Goal: Task Accomplishment & Management: Manage account settings

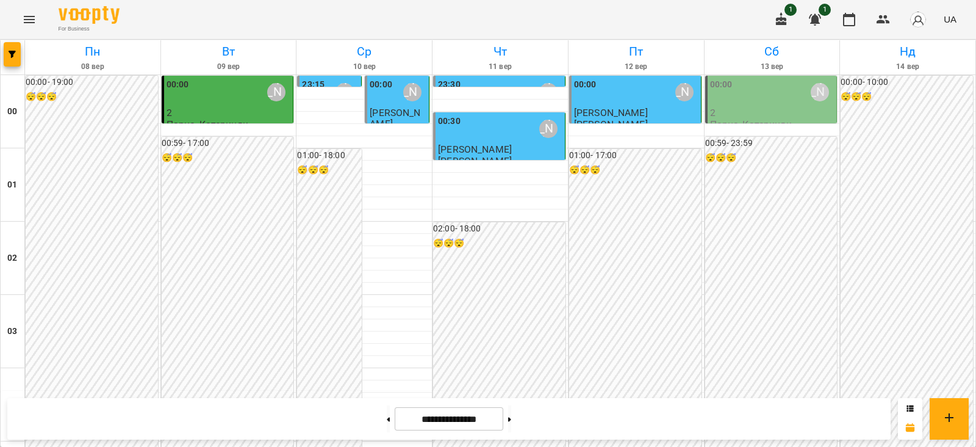
scroll to position [1288, 0]
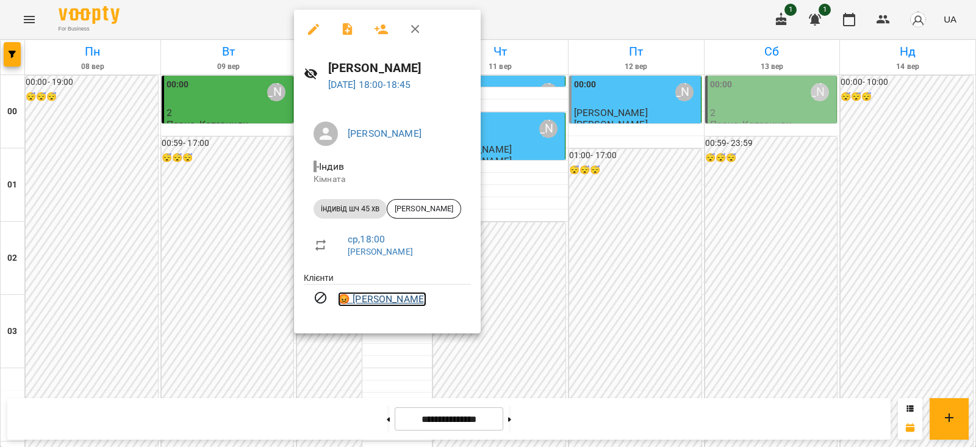
click at [392, 302] on link "😡 [PERSON_NAME]" at bounding box center [382, 299] width 88 height 15
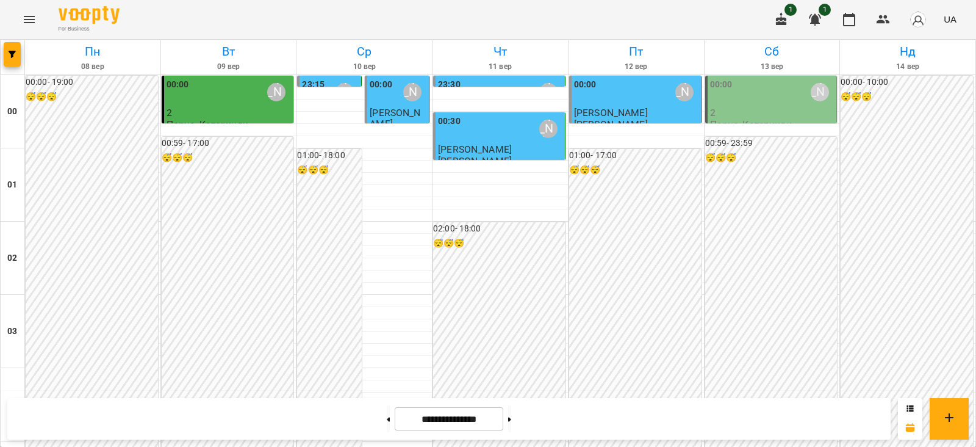
scroll to position [1296, 0]
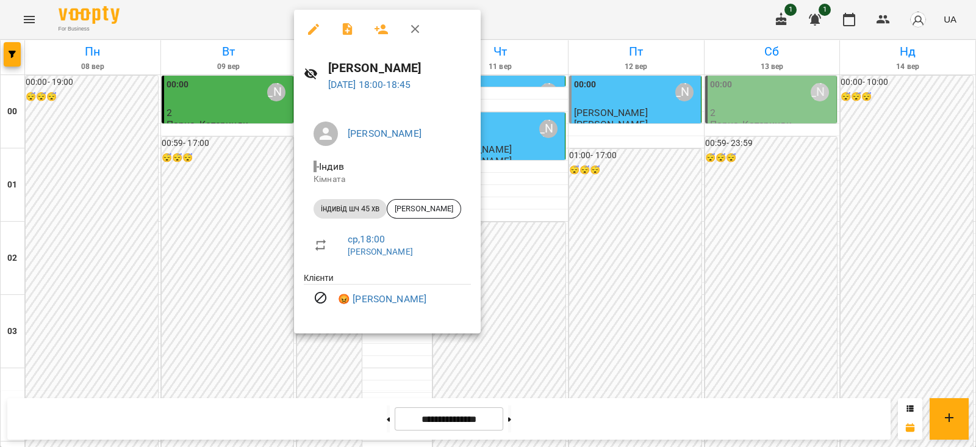
click at [312, 27] on icon "button" at bounding box center [313, 29] width 11 height 11
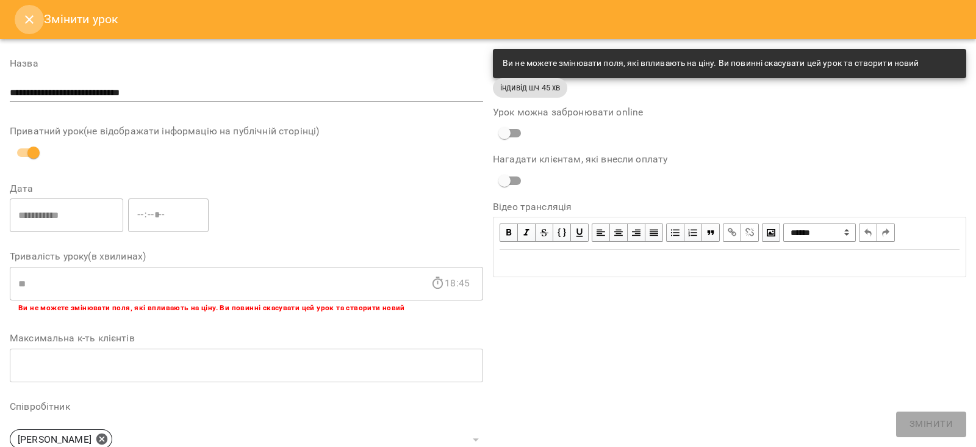
click at [32, 17] on icon "Close" at bounding box center [29, 19] width 15 height 15
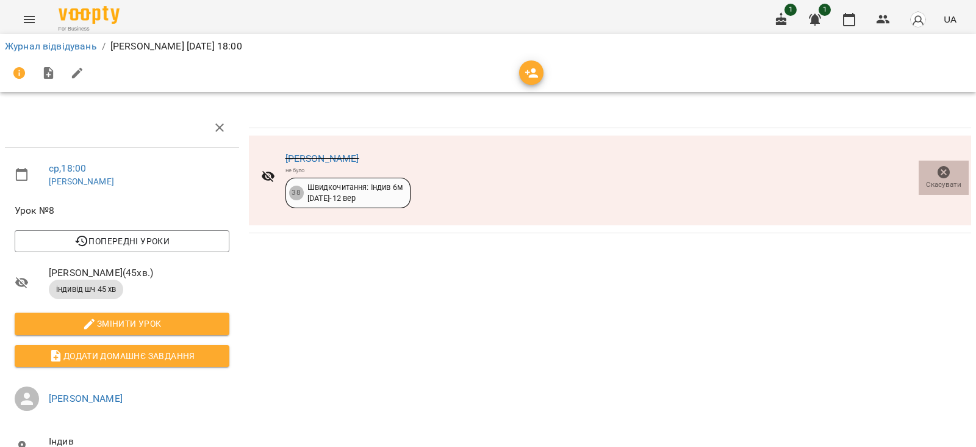
click at [938, 172] on icon "button" at bounding box center [944, 172] width 12 height 12
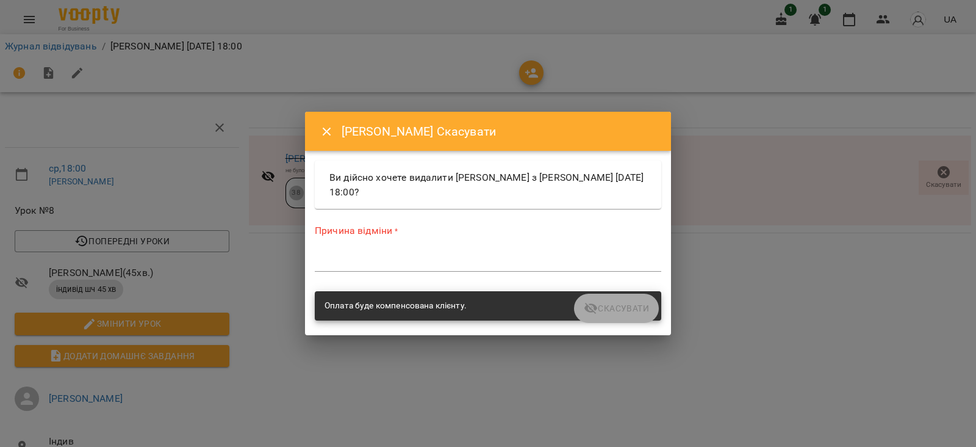
drag, startPoint x: 826, startPoint y: 282, endPoint x: 825, endPoint y: 276, distance: 6.8
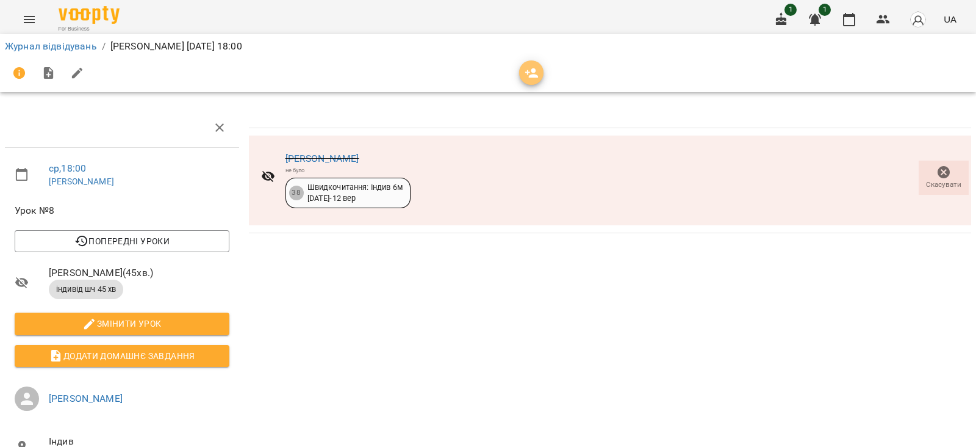
click at [531, 81] on button "button" at bounding box center [531, 72] width 24 height 24
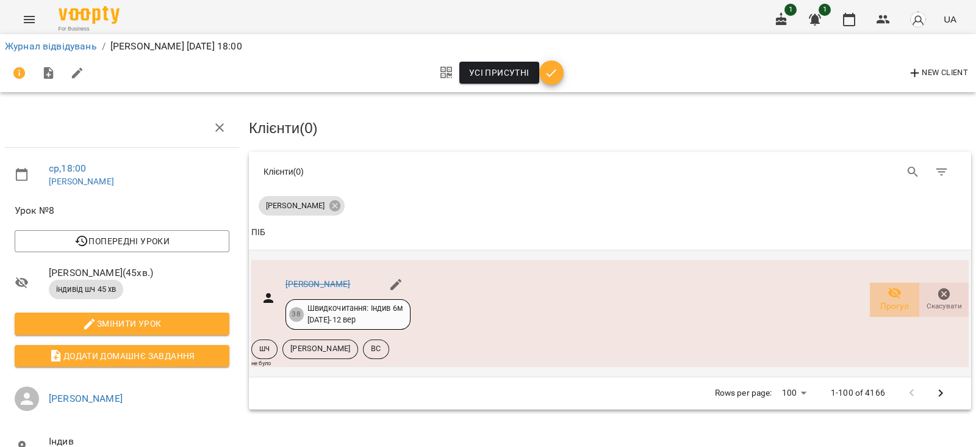
click at [884, 300] on span "Прогул" at bounding box center [894, 306] width 29 height 12
click at [339, 281] on link "[PERSON_NAME]" at bounding box center [317, 284] width 65 height 10
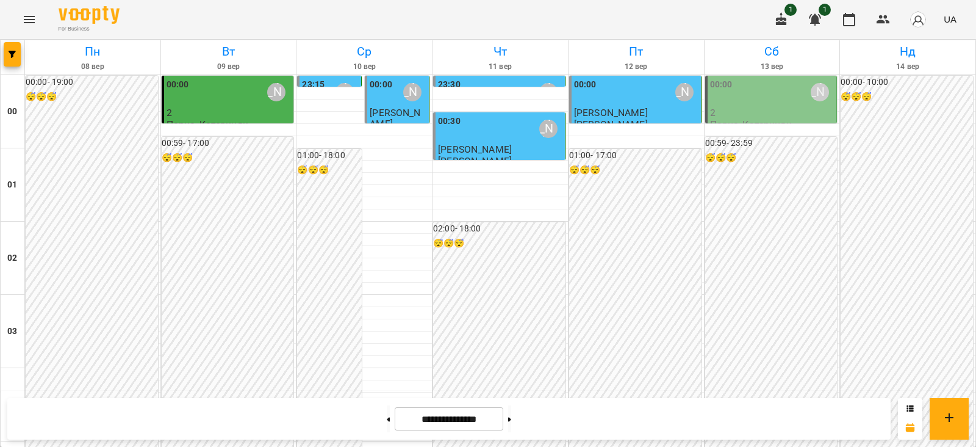
scroll to position [1219, 0]
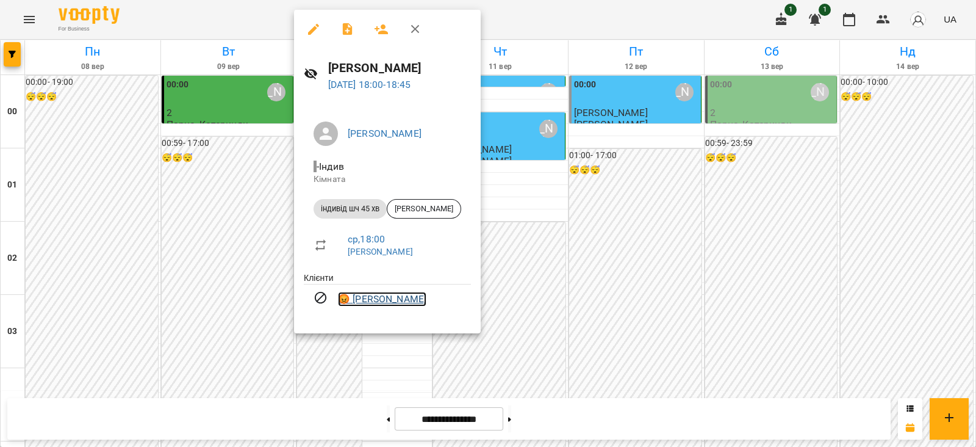
click at [375, 300] on link "😡 [PERSON_NAME]" at bounding box center [382, 299] width 88 height 15
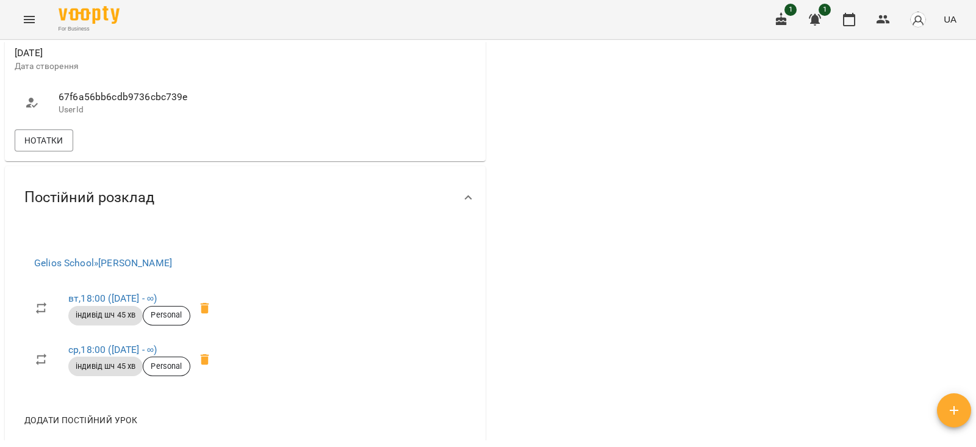
scroll to position [839, 0]
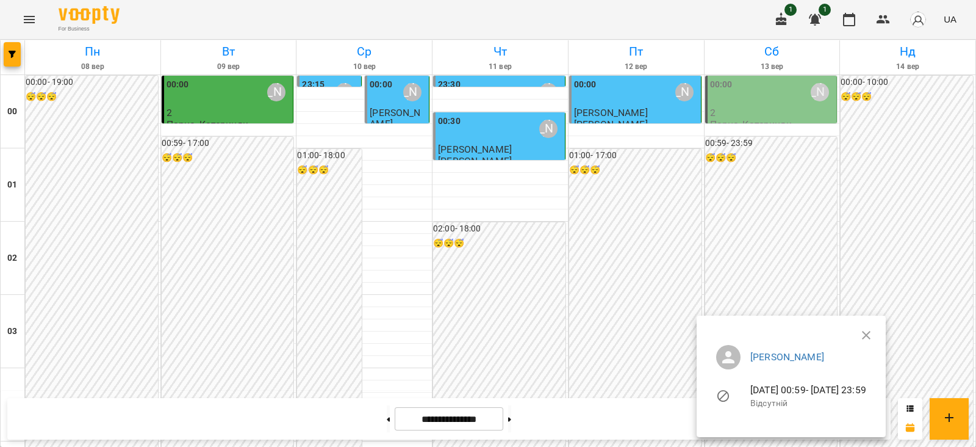
click at [876, 335] on ul "[PERSON_NAME] [DATE] 00:59 - [DATE] 23:59 Відсутній" at bounding box center [791, 378] width 170 height 87
